Goal: Navigation & Orientation: Find specific page/section

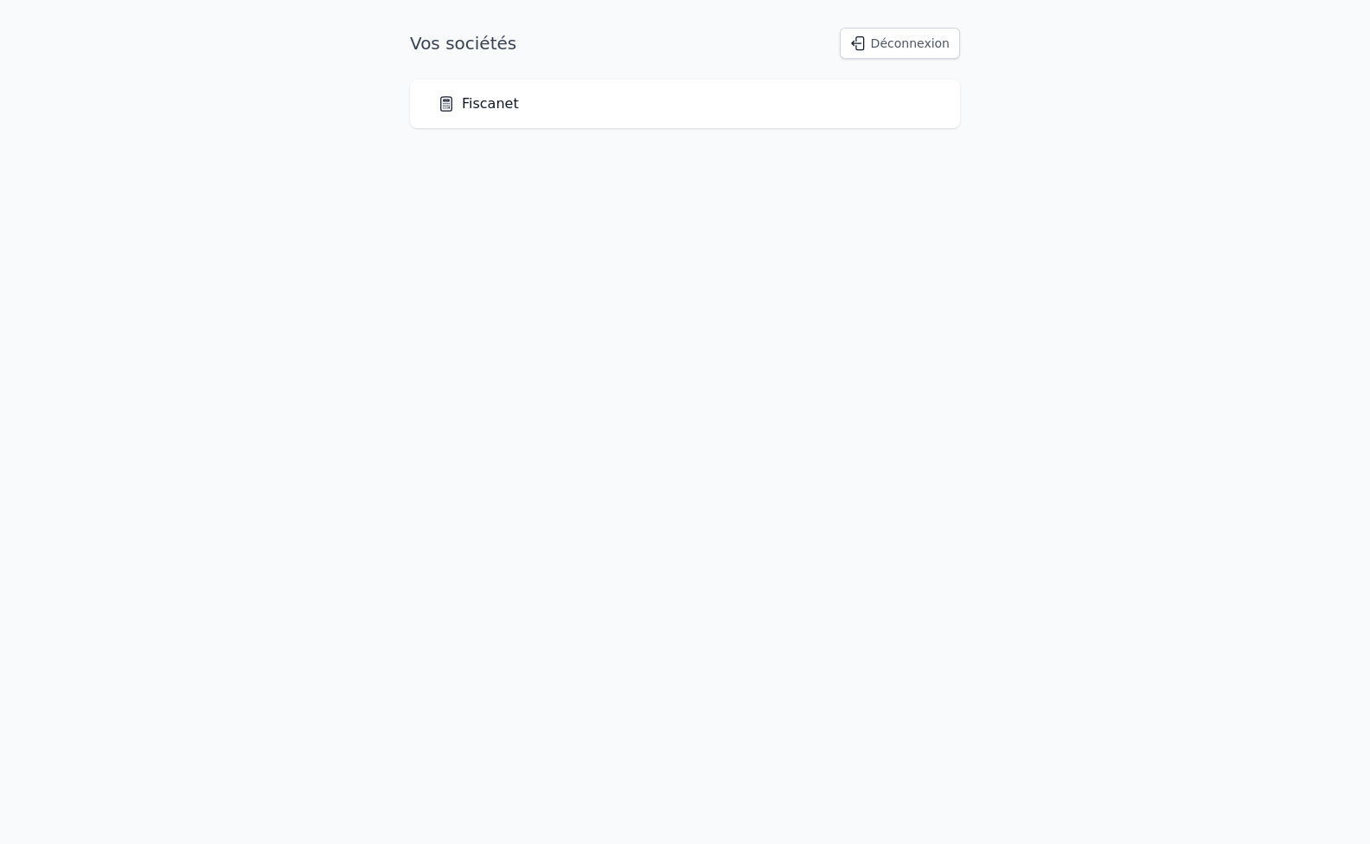
click at [475, 105] on link "Fiscanet" at bounding box center [478, 103] width 81 height 21
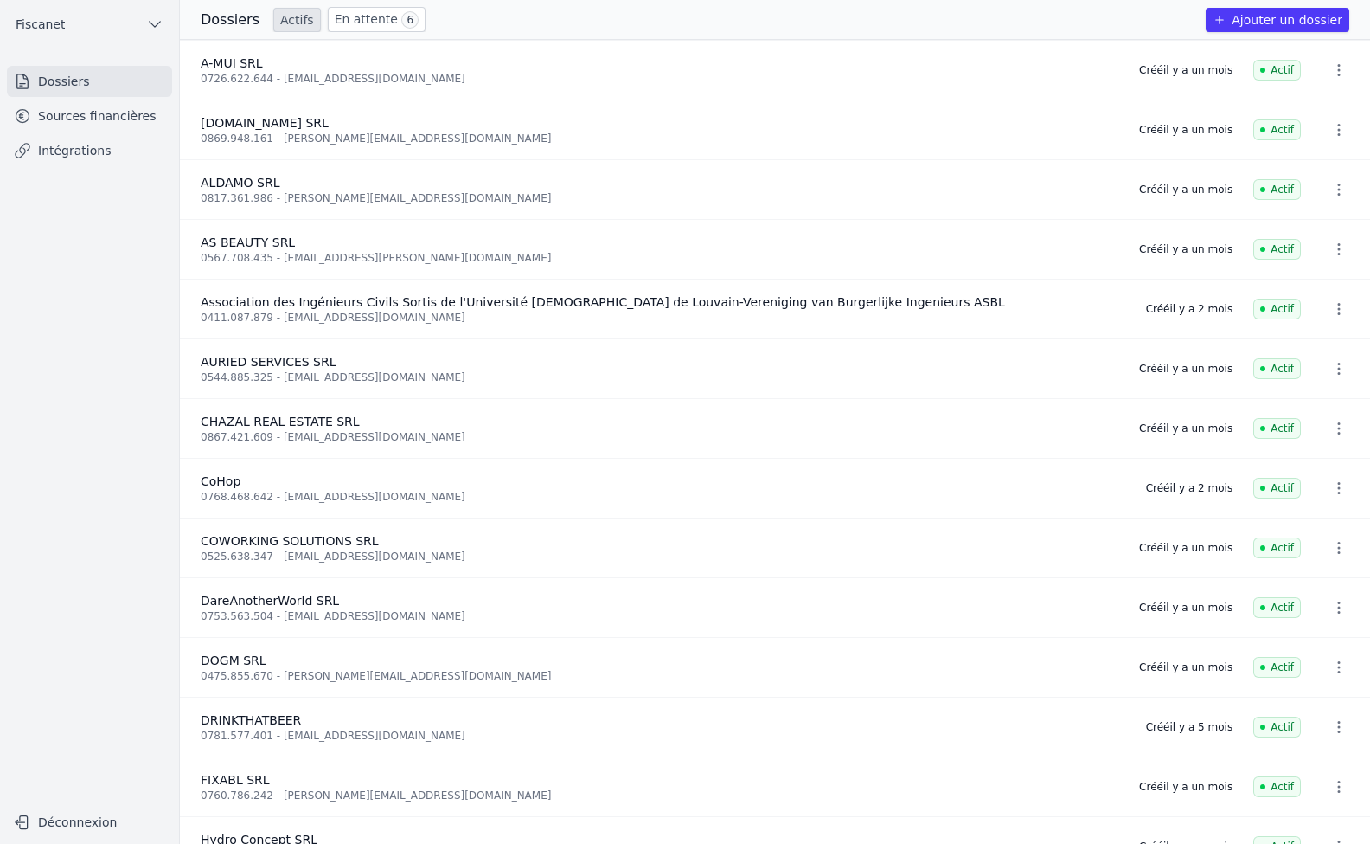
click at [140, 119] on link "Sources financières" at bounding box center [89, 115] width 165 height 31
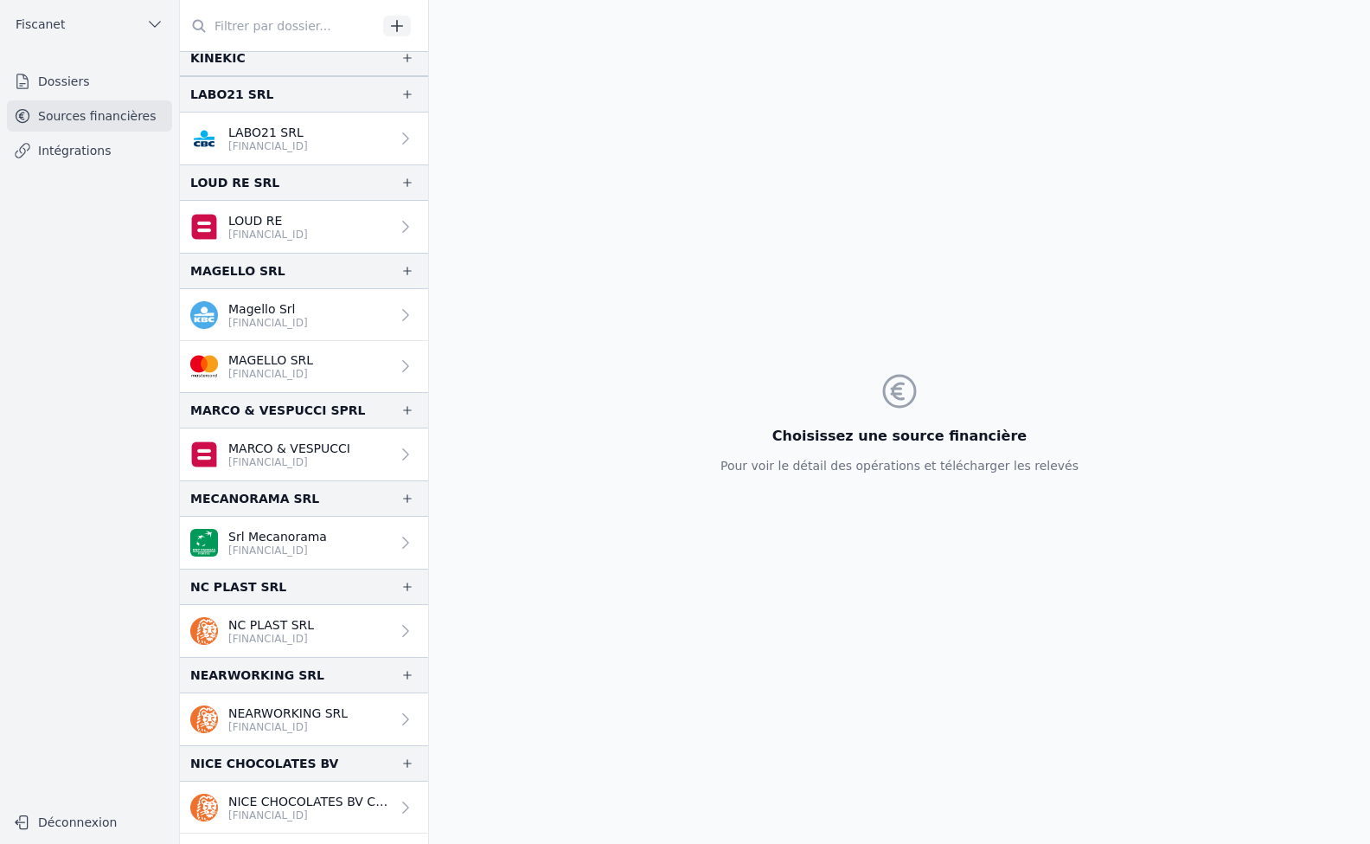
scroll to position [1817, 0]
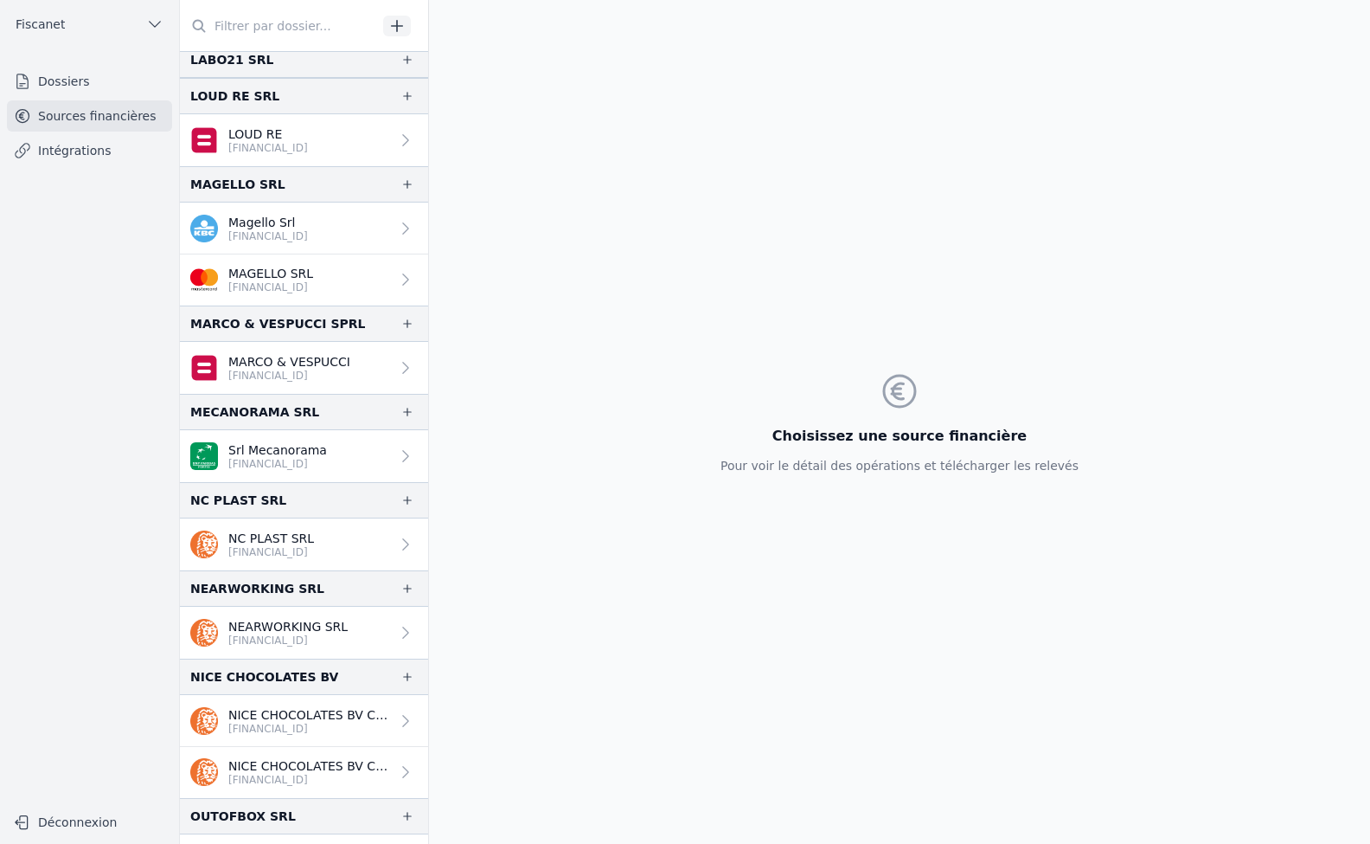
click at [83, 79] on link "Dossiers" at bounding box center [89, 81] width 165 height 31
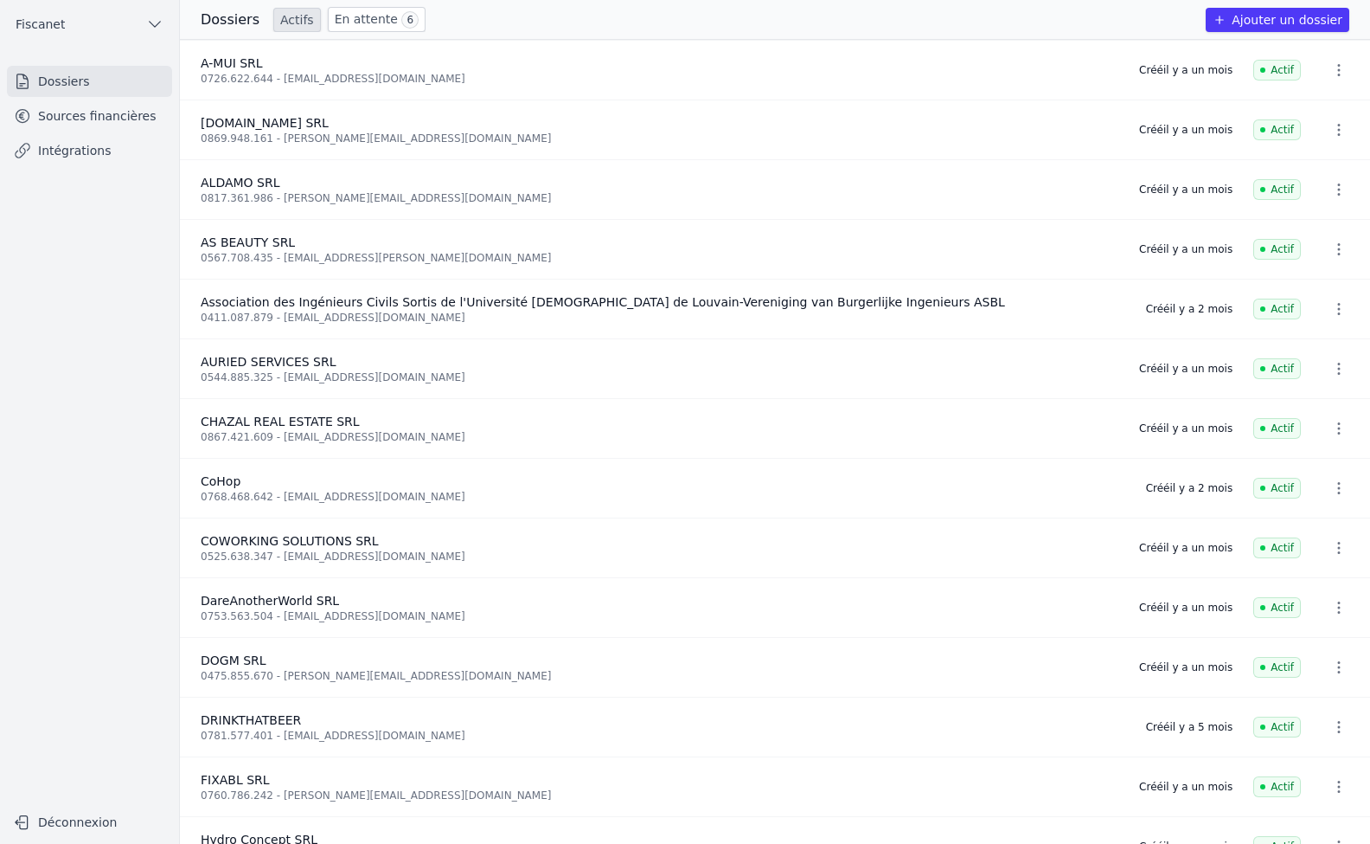
click at [363, 13] on link "En attente 6" at bounding box center [377, 19] width 98 height 25
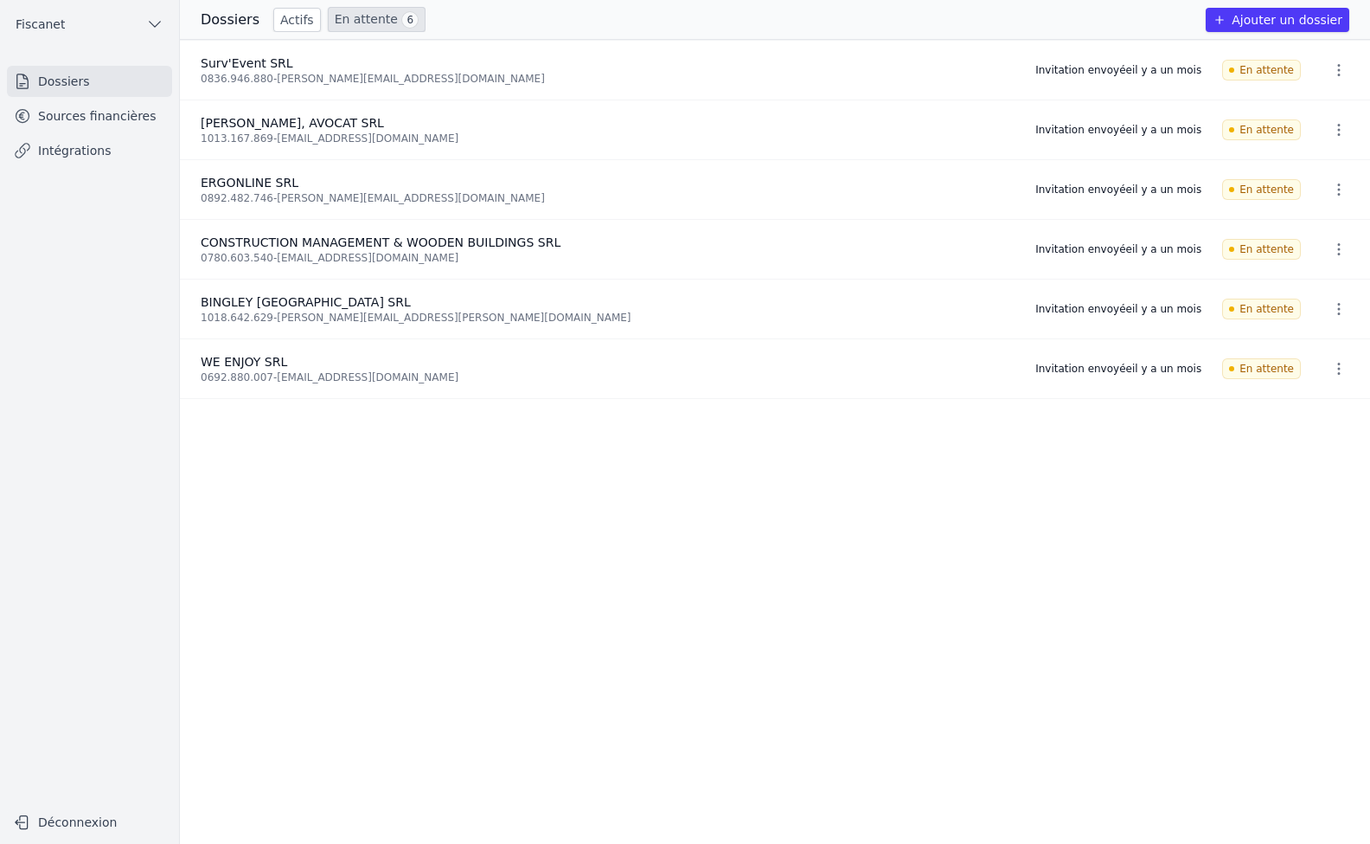
click at [1338, 75] on icon "button" at bounding box center [1339, 69] width 17 height 17
click at [695, 86] on div at bounding box center [685, 422] width 1370 height 844
click at [80, 87] on link "Dossiers" at bounding box center [89, 81] width 165 height 31
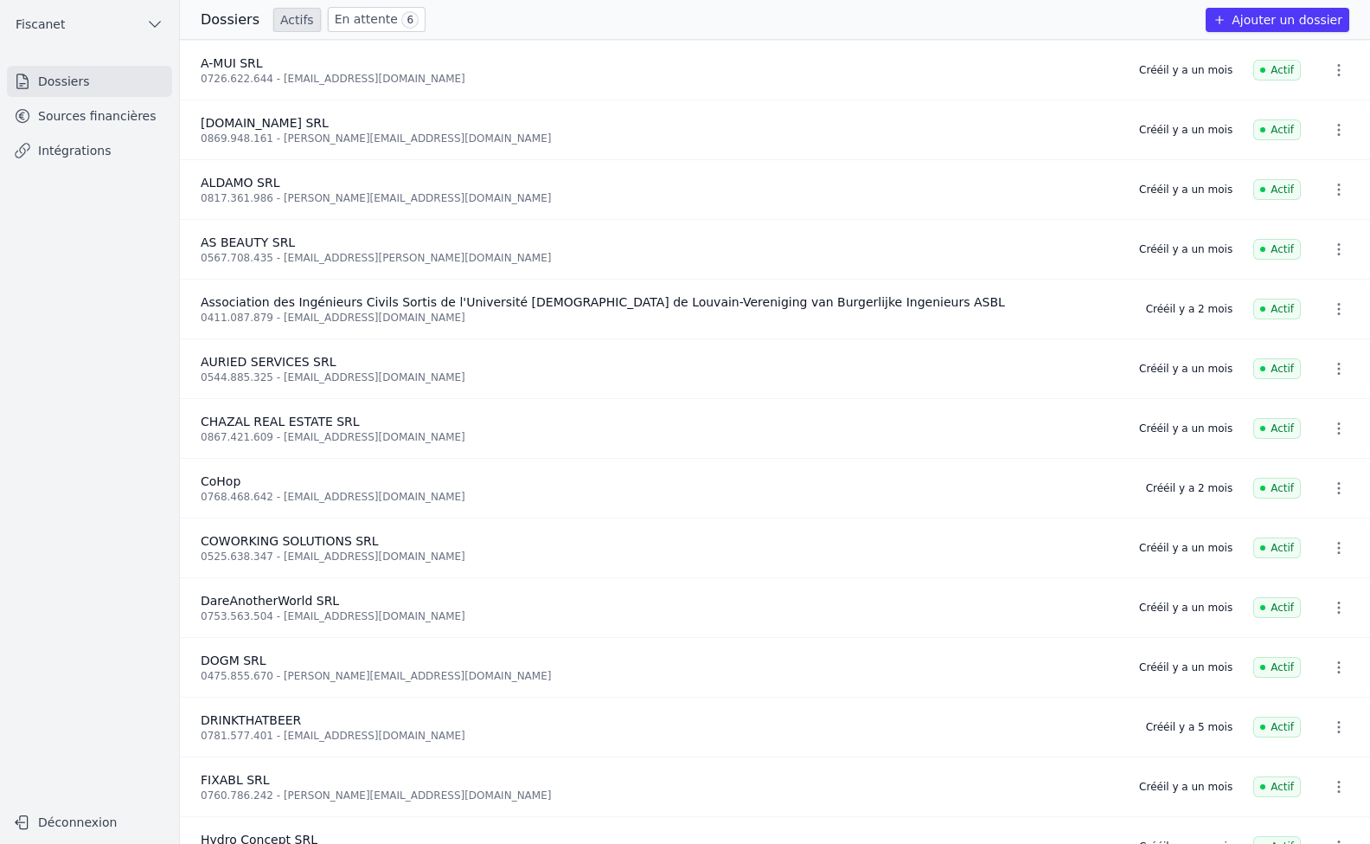
click at [364, 23] on link "En attente 6" at bounding box center [377, 19] width 98 height 25
